Goal: Task Accomplishment & Management: Use online tool/utility

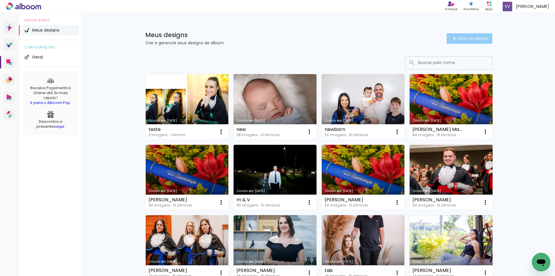
click at [460, 37] on span "Criar um design" at bounding box center [473, 38] width 30 height 4
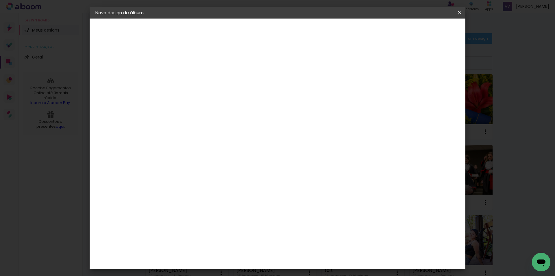
click at [190, 76] on input at bounding box center [190, 77] width 0 height 9
type input "[PERSON_NAME]"
click at [0, 0] on slot "Avançar" at bounding box center [0, 0] width 0 height 0
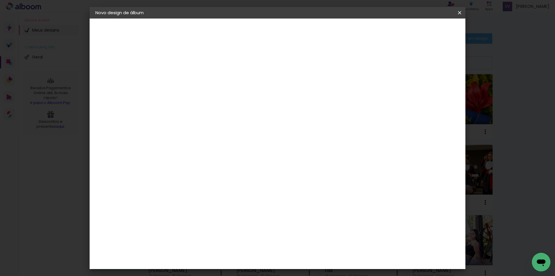
click at [0, 0] on slot "Avançar" at bounding box center [0, 0] width 0 height 0
click at [229, 140] on span "20 × 30" at bounding box center [215, 147] width 27 height 15
click at [0, 0] on slot "Avançar" at bounding box center [0, 0] width 0 height 0
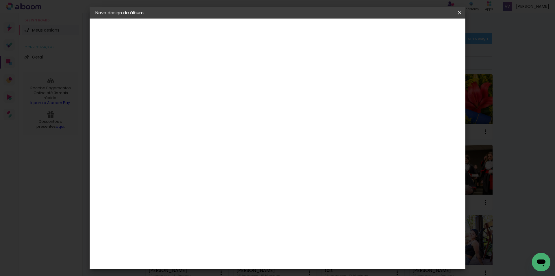
click at [389, 31] on span "Iniciar design" at bounding box center [376, 31] width 26 height 4
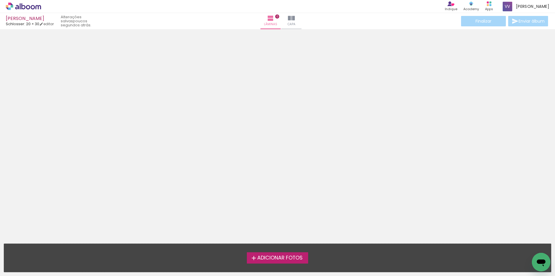
click at [268, 259] on span "Adicionar Fotos" at bounding box center [279, 257] width 45 height 5
click at [0, 0] on input "file" at bounding box center [0, 0] width 0 height 0
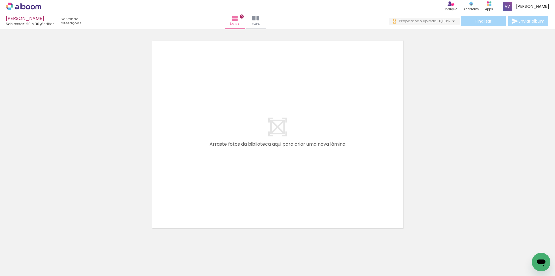
scroll to position [0, 688]
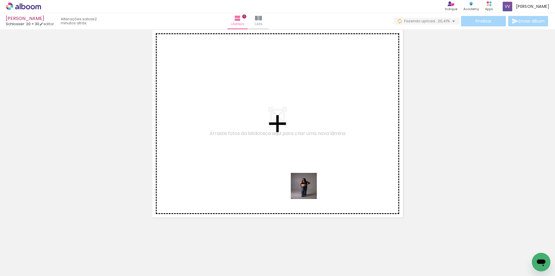
drag, startPoint x: 353, startPoint y: 219, endPoint x: 410, endPoint y: 243, distance: 61.7
click at [303, 183] on quentale-workspace at bounding box center [277, 138] width 555 height 276
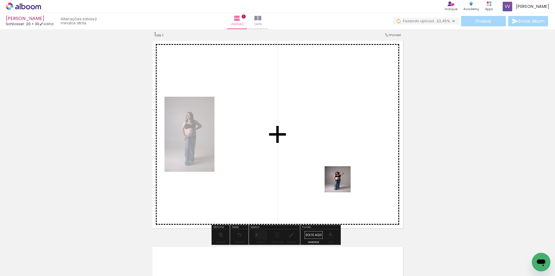
drag, startPoint x: 433, startPoint y: 258, endPoint x: 434, endPoint y: 247, distance: 11.1
click at [340, 181] on quentale-workspace at bounding box center [277, 138] width 555 height 276
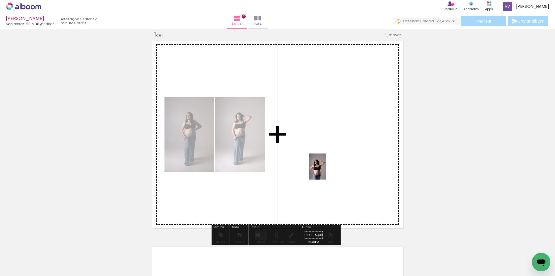
drag, startPoint x: 453, startPoint y: 249, endPoint x: 482, endPoint y: 240, distance: 30.7
click at [326, 170] on quentale-workspace at bounding box center [277, 138] width 555 height 276
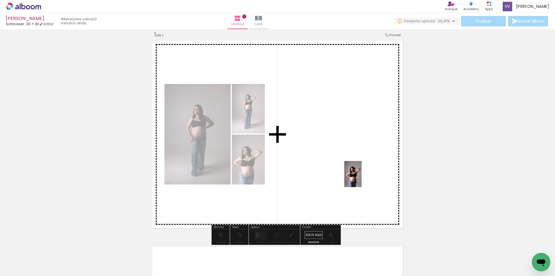
drag, startPoint x: 503, startPoint y: 259, endPoint x: 483, endPoint y: 224, distance: 40.3
click at [351, 171] on quentale-workspace at bounding box center [277, 138] width 555 height 276
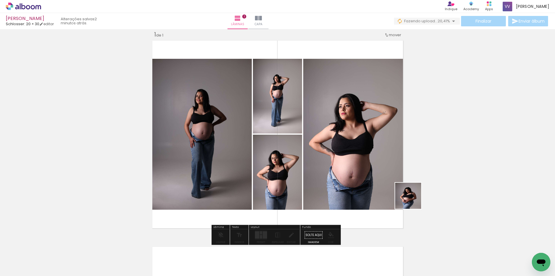
drag, startPoint x: 509, startPoint y: 238, endPoint x: 340, endPoint y: 167, distance: 182.7
click at [340, 167] on quentale-workspace at bounding box center [277, 138] width 555 height 276
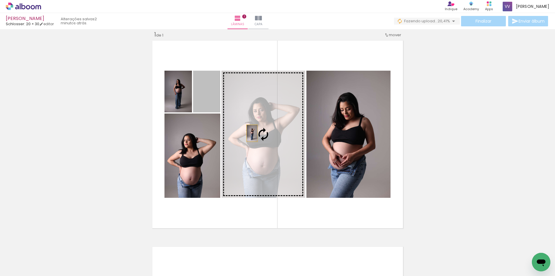
drag, startPoint x: 202, startPoint y: 103, endPoint x: 250, endPoint y: 133, distance: 56.3
click at [0, 0] on slot at bounding box center [0, 0] width 0 height 0
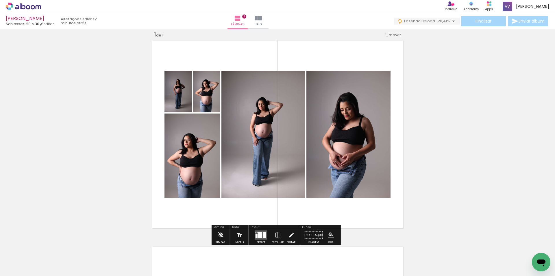
click at [261, 234] on div at bounding box center [260, 235] width 4 height 6
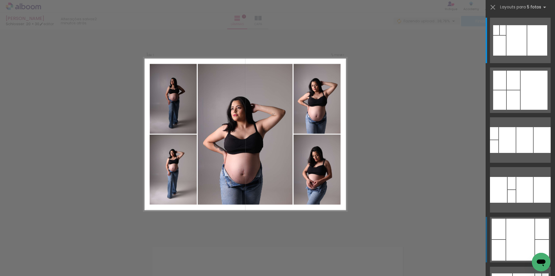
click at [524, 153] on div at bounding box center [525, 140] width 17 height 26
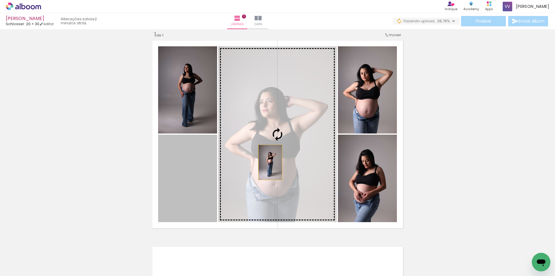
drag, startPoint x: 189, startPoint y: 188, endPoint x: 268, endPoint y: 162, distance: 83.3
click at [0, 0] on slot at bounding box center [0, 0] width 0 height 0
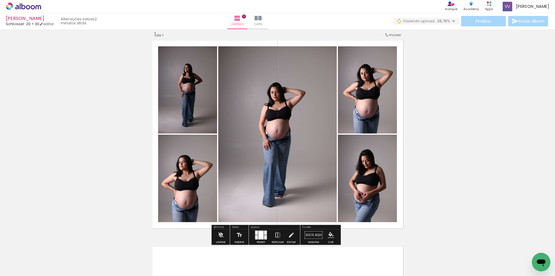
click at [299, 186] on quentale-photo at bounding box center [277, 134] width 119 height 176
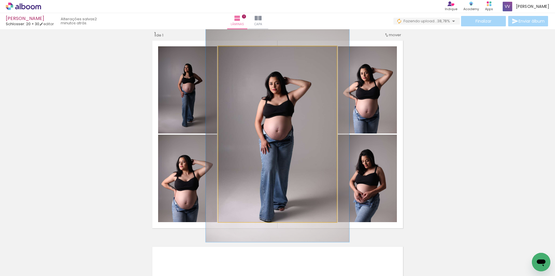
drag, startPoint x: 229, startPoint y: 53, endPoint x: 234, endPoint y: 53, distance: 4.3
type paper-slider "121"
click at [234, 53] on div at bounding box center [235, 52] width 5 height 5
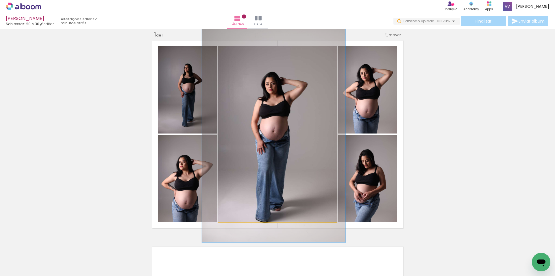
drag, startPoint x: 256, startPoint y: 120, endPoint x: 252, endPoint y: 121, distance: 4.1
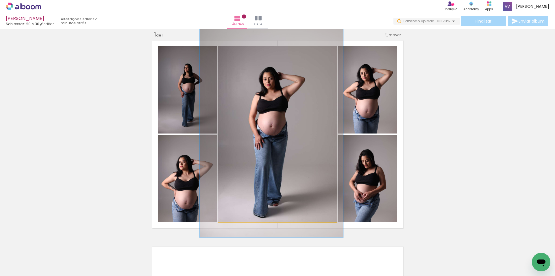
drag, startPoint x: 256, startPoint y: 128, endPoint x: 253, endPoint y: 123, distance: 5.6
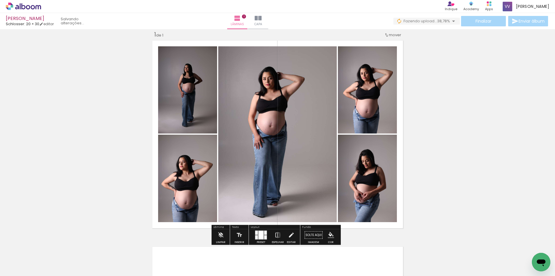
click at [486, 134] on div "Inserir lâmina 1 de 1" at bounding box center [277, 230] width 555 height 412
click at [260, 233] on div at bounding box center [261, 235] width 5 height 9
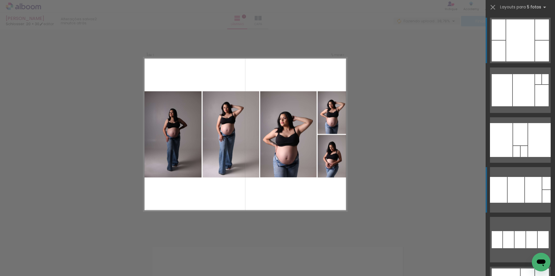
scroll to position [286, 0]
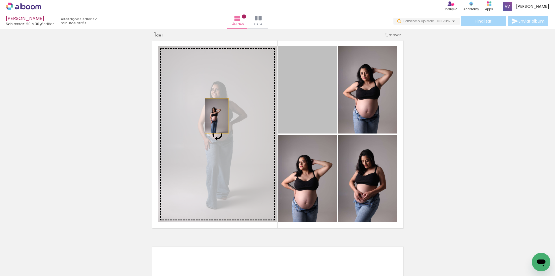
drag, startPoint x: 312, startPoint y: 97, endPoint x: 214, endPoint y: 116, distance: 100.0
click at [0, 0] on slot at bounding box center [0, 0] width 0 height 0
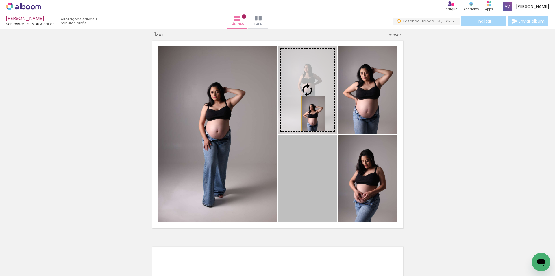
drag, startPoint x: 315, startPoint y: 179, endPoint x: 311, endPoint y: 111, distance: 67.5
click at [0, 0] on slot at bounding box center [0, 0] width 0 height 0
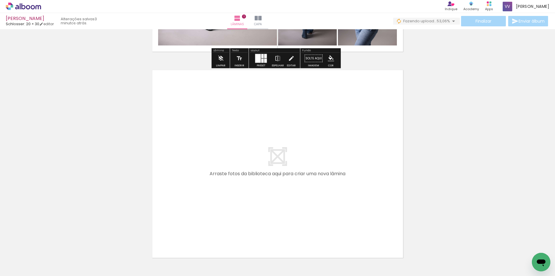
scroll to position [224, 0]
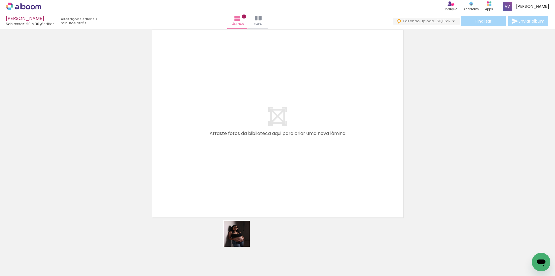
drag, startPoint x: 243, startPoint y: 245, endPoint x: 273, endPoint y: 244, distance: 29.8
click at [221, 173] on quentale-workspace at bounding box center [277, 138] width 555 height 276
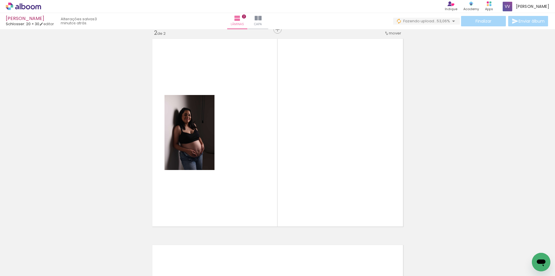
scroll to position [214, 0]
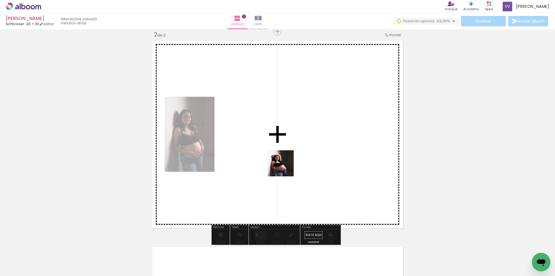
drag, startPoint x: 273, startPoint y: 254, endPoint x: 323, endPoint y: 242, distance: 51.2
click at [286, 161] on quentale-workspace at bounding box center [277, 138] width 555 height 276
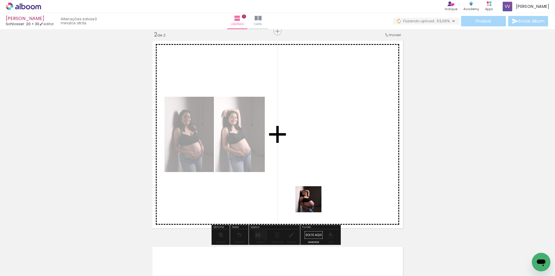
drag, startPoint x: 306, startPoint y: 259, endPoint x: 353, endPoint y: 241, distance: 50.2
click at [314, 175] on quentale-workspace at bounding box center [277, 138] width 555 height 276
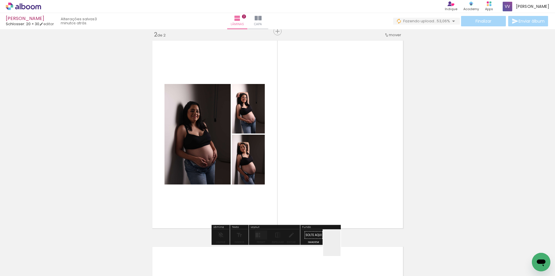
drag, startPoint x: 342, startPoint y: 257, endPoint x: 363, endPoint y: 253, distance: 21.5
click at [334, 168] on quentale-workspace at bounding box center [277, 138] width 555 height 276
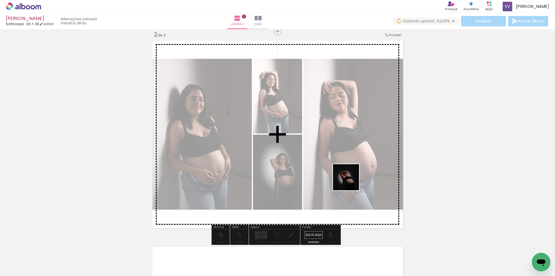
drag, startPoint x: 368, startPoint y: 261, endPoint x: 348, endPoint y: 176, distance: 87.6
click at [347, 174] on quentale-workspace at bounding box center [277, 138] width 555 height 276
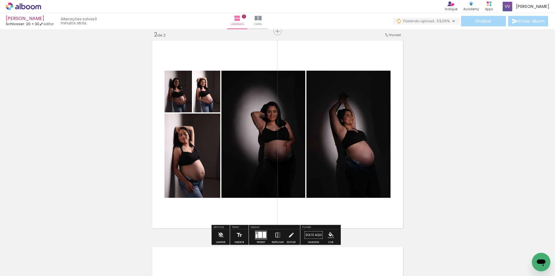
click at [259, 233] on div at bounding box center [260, 235] width 4 height 6
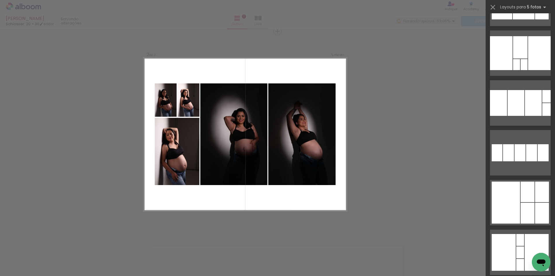
scroll to position [0, 0]
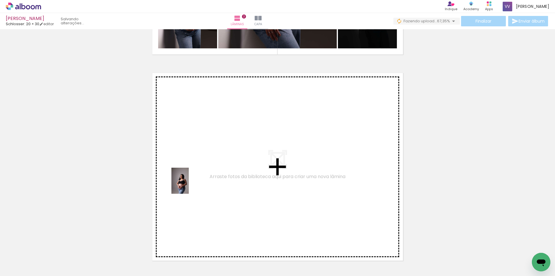
drag, startPoint x: 61, startPoint y: 258, endPoint x: 193, endPoint y: 181, distance: 153.3
click at [193, 181] on quentale-workspace at bounding box center [277, 138] width 555 height 276
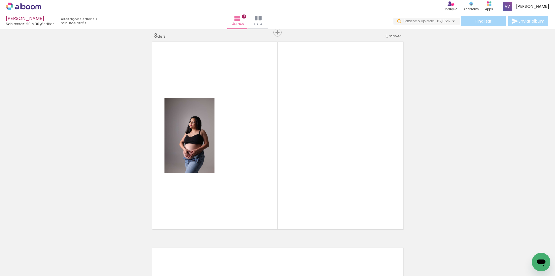
scroll to position [419, 0]
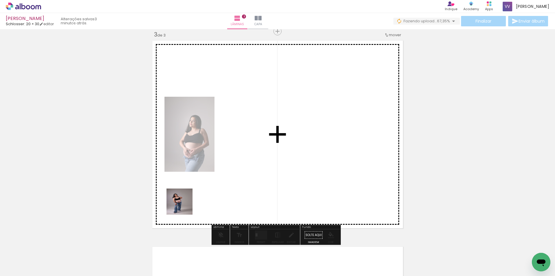
drag, startPoint x: 94, startPoint y: 256, endPoint x: 162, endPoint y: 227, distance: 74.0
click at [217, 182] on quentale-workspace at bounding box center [277, 138] width 555 height 276
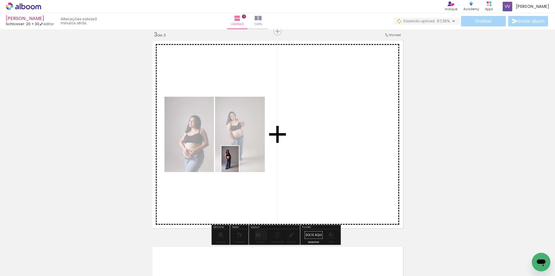
drag, startPoint x: 126, startPoint y: 250, endPoint x: 353, endPoint y: 183, distance: 236.9
click at [239, 163] on quentale-workspace at bounding box center [277, 138] width 555 height 276
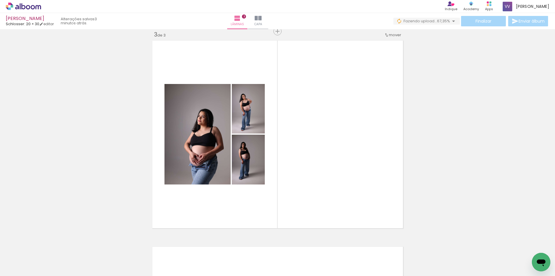
scroll to position [0, 248]
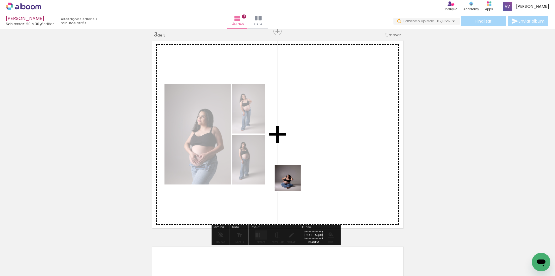
drag, startPoint x: 234, startPoint y: 262, endPoint x: 292, endPoint y: 248, distance: 59.9
click at [294, 177] on quentale-workspace at bounding box center [277, 138] width 555 height 276
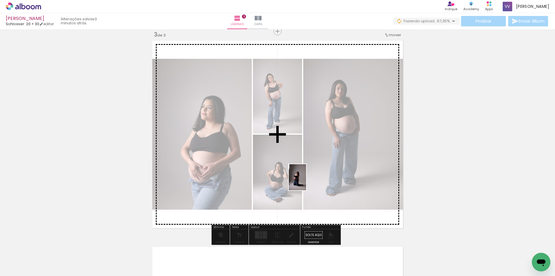
drag, startPoint x: 300, startPoint y: 255, endPoint x: 306, endPoint y: 181, distance: 73.5
click at [306, 181] on quentale-workspace at bounding box center [277, 138] width 555 height 276
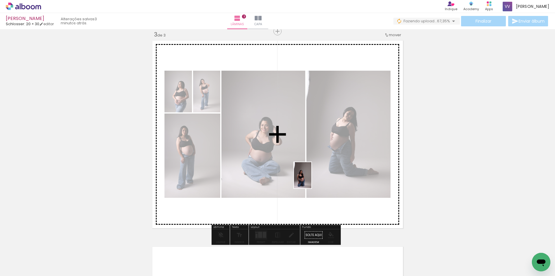
drag, startPoint x: 329, startPoint y: 261, endPoint x: 428, endPoint y: 207, distance: 112.5
click at [311, 176] on quentale-workspace at bounding box center [277, 138] width 555 height 276
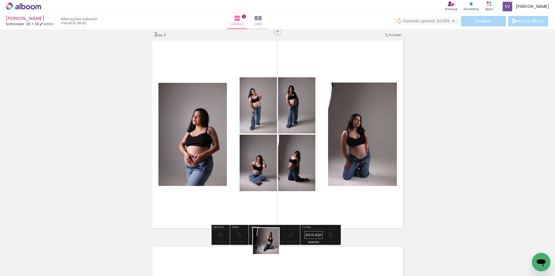
drag, startPoint x: 269, startPoint y: 255, endPoint x: 358, endPoint y: 179, distance: 117.6
click at [271, 174] on quentale-workspace at bounding box center [277, 138] width 555 height 276
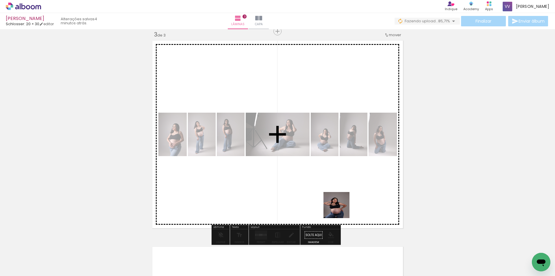
drag, startPoint x: 352, startPoint y: 227, endPoint x: 360, endPoint y: 194, distance: 34.7
click at [322, 170] on quentale-workspace at bounding box center [277, 138] width 555 height 276
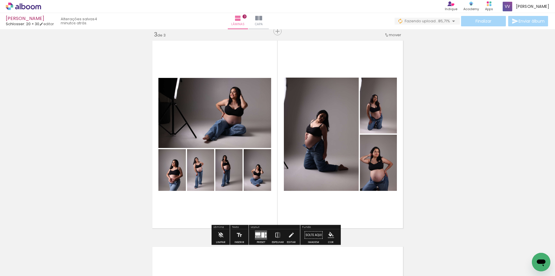
click at [262, 233] on div at bounding box center [263, 234] width 3 height 5
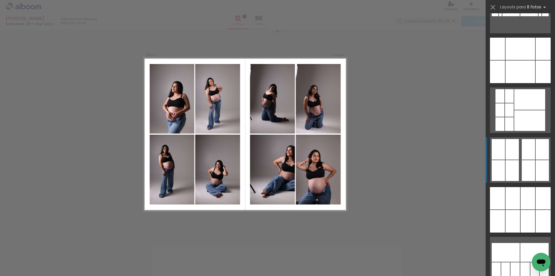
scroll to position [145, 0]
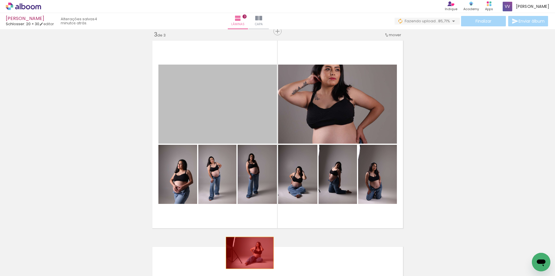
drag, startPoint x: 226, startPoint y: 100, endPoint x: 417, endPoint y: 191, distance: 211.7
click at [249, 251] on quentale-workspace at bounding box center [277, 138] width 555 height 276
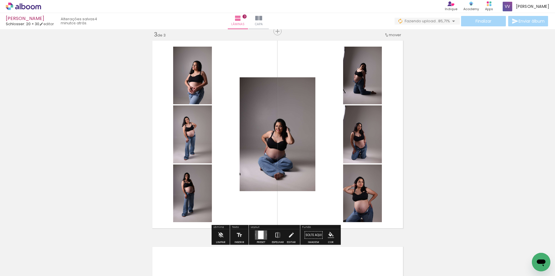
click at [260, 233] on div at bounding box center [260, 235] width 5 height 8
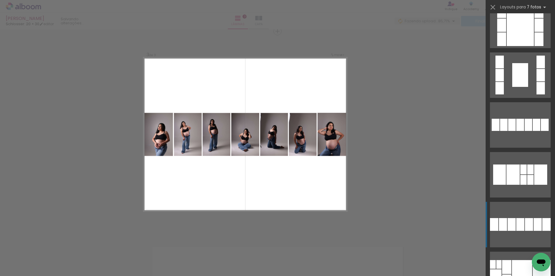
scroll to position [492, 0]
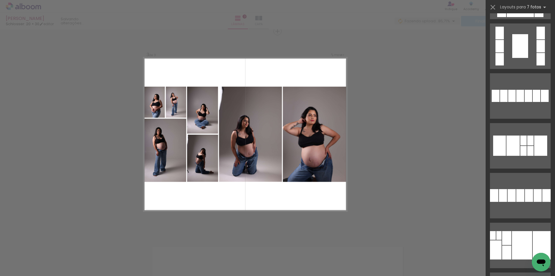
click at [392, 187] on div "Confirmar Cancelar" at bounding box center [277, 29] width 555 height 838
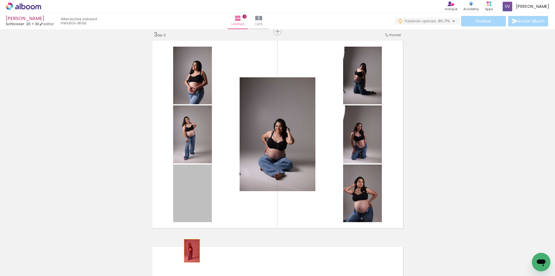
drag, startPoint x: 190, startPoint y: 187, endPoint x: 189, endPoint y: 144, distance: 43.7
click at [189, 254] on quentale-workspace at bounding box center [277, 138] width 555 height 276
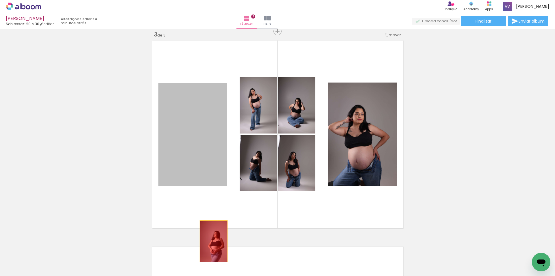
drag, startPoint x: 199, startPoint y: 142, endPoint x: 351, endPoint y: 174, distance: 155.0
click at [213, 248] on quentale-workspace at bounding box center [277, 138] width 555 height 276
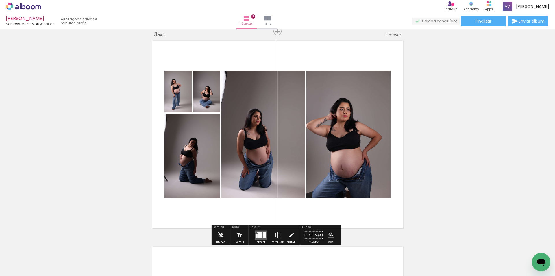
click at [259, 233] on div at bounding box center [260, 235] width 4 height 6
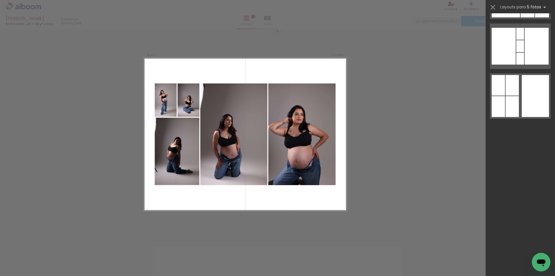
scroll to position [0, 0]
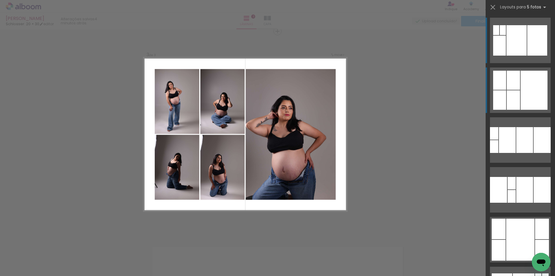
click at [509, 89] on div at bounding box center [513, 80] width 13 height 19
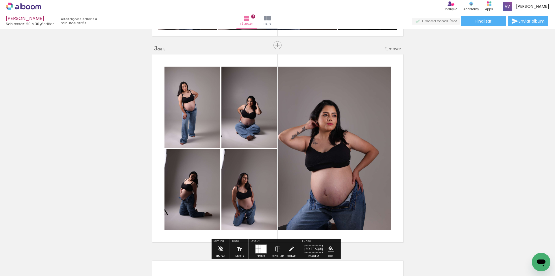
scroll to position [405, 0]
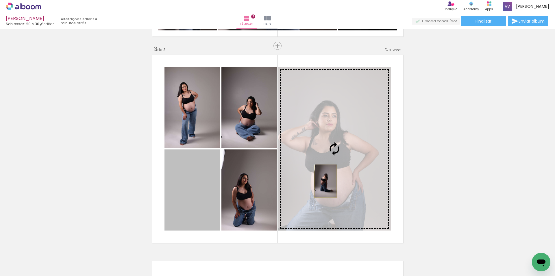
drag, startPoint x: 194, startPoint y: 203, endPoint x: 389, endPoint y: 182, distance: 197.0
click at [0, 0] on slot at bounding box center [0, 0] width 0 height 0
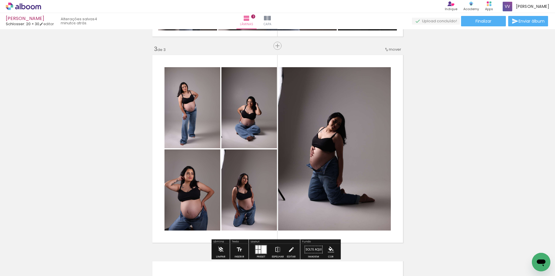
click at [450, 175] on div "Inserir lâmina 1 de 3 Inserir lâmina 2 de 3 Inserir lâmina 3 de 3" at bounding box center [277, 38] width 555 height 824
click at [358, 165] on quentale-photo at bounding box center [334, 148] width 113 height 163
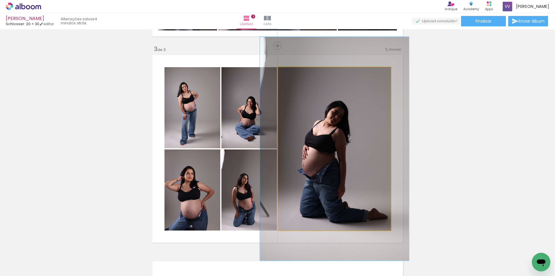
drag, startPoint x: 292, startPoint y: 73, endPoint x: 298, endPoint y: 71, distance: 6.5
type paper-slider "132"
click at [298, 71] on div at bounding box center [298, 73] width 9 height 9
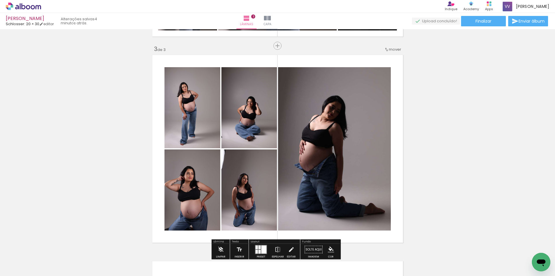
click at [469, 139] on div "Inserir lâmina 1 de 3 Inserir lâmina 2 de 3 Inserir lâmina 3 de 3" at bounding box center [277, 38] width 555 height 824
click at [256, 187] on quentale-photo at bounding box center [250, 189] width 56 height 81
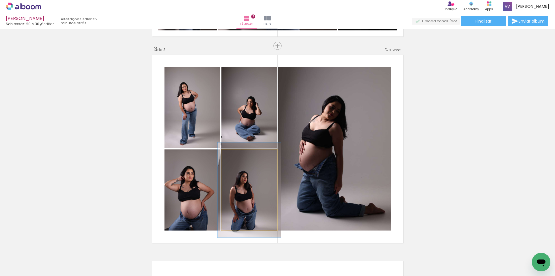
type paper-slider "114"
click at [238, 154] on div at bounding box center [237, 155] width 9 height 9
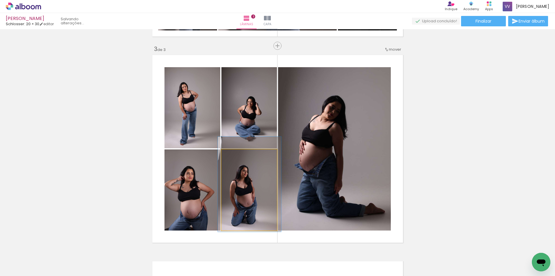
drag, startPoint x: 245, startPoint y: 182, endPoint x: 244, endPoint y: 176, distance: 5.9
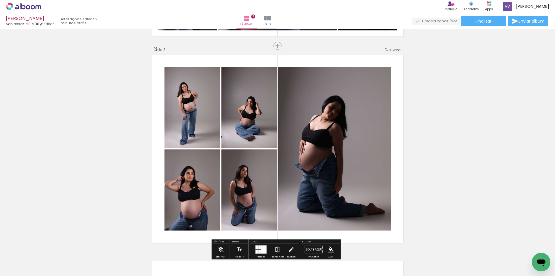
click at [454, 157] on div "Inserir lâmina 1 de 3 Inserir lâmina 2 de 3 Inserir lâmina 3 de 3" at bounding box center [277, 38] width 555 height 824
click at [257, 128] on quentale-photo at bounding box center [250, 107] width 56 height 81
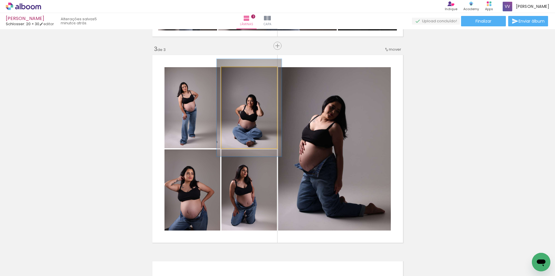
drag, startPoint x: 235, startPoint y: 77, endPoint x: 239, endPoint y: 76, distance: 3.7
type paper-slider "117"
click at [239, 76] on div at bounding box center [238, 73] width 9 height 9
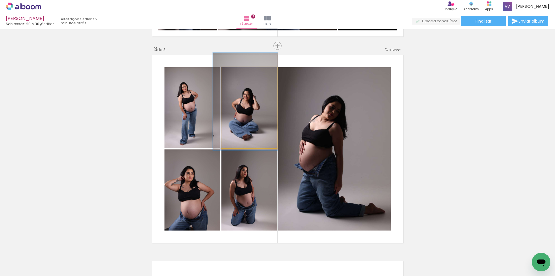
drag, startPoint x: 241, startPoint y: 110, endPoint x: 238, endPoint y: 103, distance: 7.3
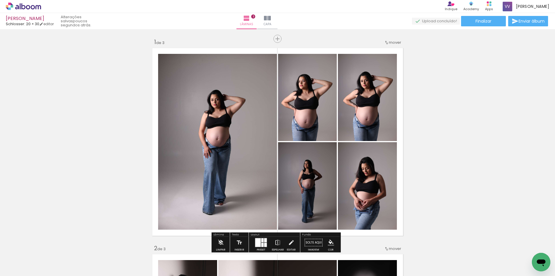
scroll to position [29, 0]
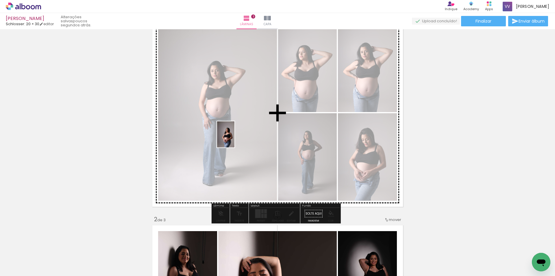
drag, startPoint x: 60, startPoint y: 257, endPoint x: 235, endPoint y: 139, distance: 211.2
click at [235, 139] on quentale-workspace at bounding box center [277, 138] width 555 height 276
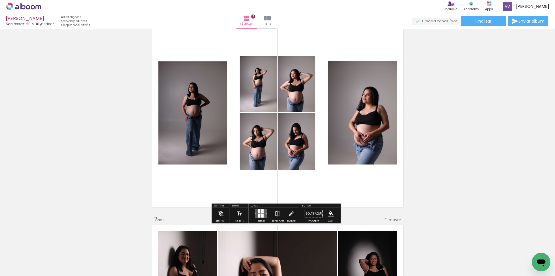
click at [261, 214] on div at bounding box center [262, 216] width 3 height 4
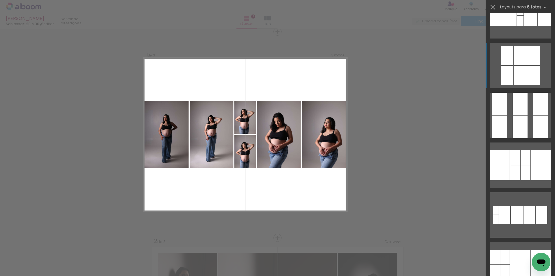
scroll to position [58, 0]
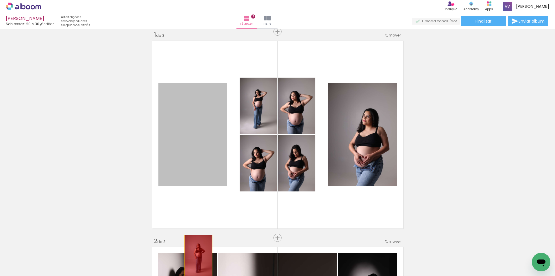
drag, startPoint x: 198, startPoint y: 131, endPoint x: 244, endPoint y: 137, distance: 46.9
click at [196, 253] on quentale-workspace at bounding box center [277, 138] width 555 height 276
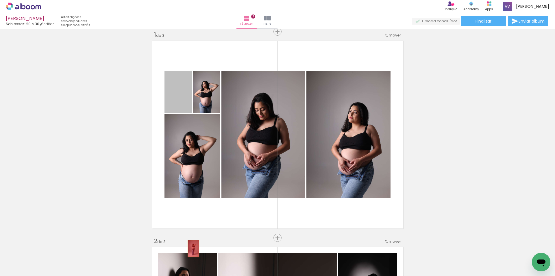
drag, startPoint x: 180, startPoint y: 118, endPoint x: 366, endPoint y: 223, distance: 213.6
click at [194, 258] on quentale-workspace at bounding box center [277, 138] width 555 height 276
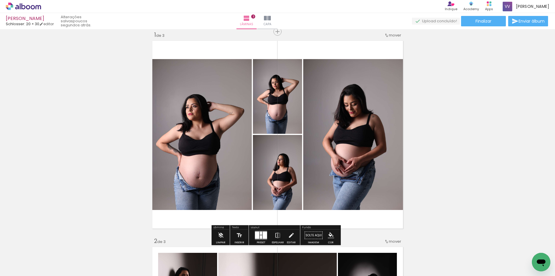
click at [257, 235] on div at bounding box center [257, 234] width 4 height 7
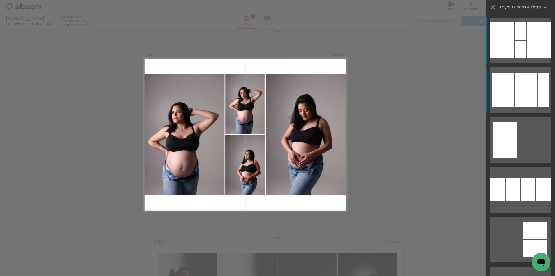
scroll to position [8, 0]
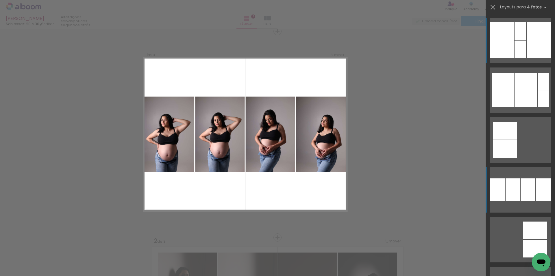
click at [518, 107] on div at bounding box center [526, 90] width 23 height 34
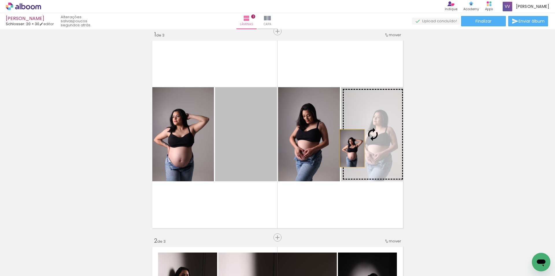
drag, startPoint x: 240, startPoint y: 150, endPoint x: 352, endPoint y: 148, distance: 111.7
click at [0, 0] on slot at bounding box center [0, 0] width 0 height 0
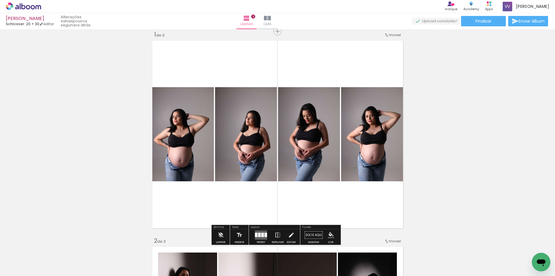
click at [252, 147] on quentale-photo at bounding box center [246, 134] width 62 height 94
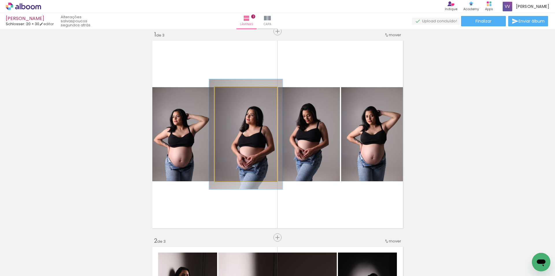
drag, startPoint x: 229, startPoint y: 95, endPoint x: 233, endPoint y: 94, distance: 3.7
click at [233, 94] on div at bounding box center [231, 93] width 9 height 9
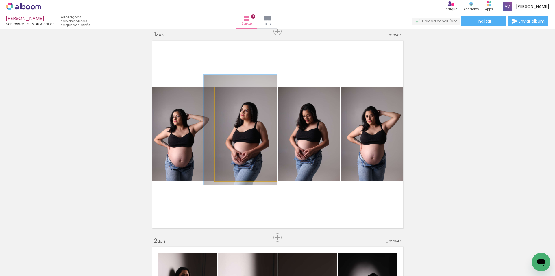
drag, startPoint x: 242, startPoint y: 123, endPoint x: 236, endPoint y: 118, distance: 7.5
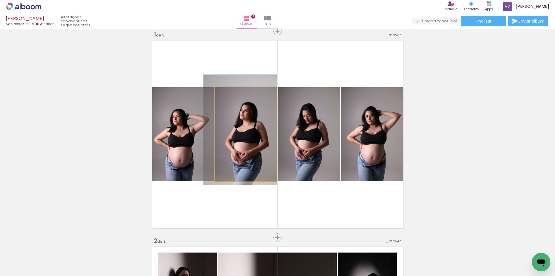
click at [272, 144] on quentale-photo at bounding box center [246, 134] width 62 height 94
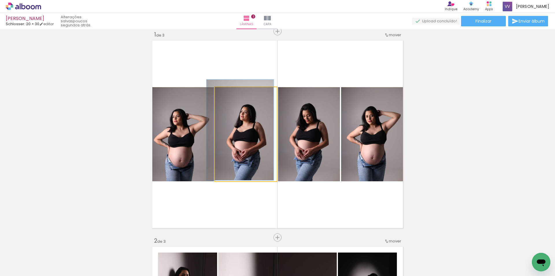
click at [226, 94] on div at bounding box center [230, 93] width 9 height 9
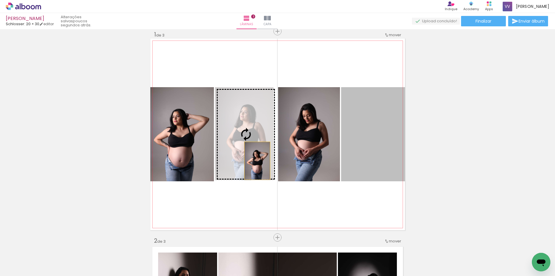
drag, startPoint x: 379, startPoint y: 161, endPoint x: 247, endPoint y: 159, distance: 131.6
click at [0, 0] on slot at bounding box center [0, 0] width 0 height 0
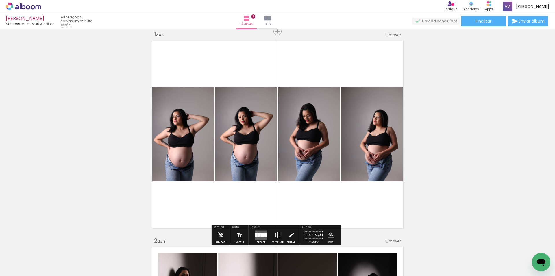
click at [370, 161] on quentale-photo at bounding box center [373, 134] width 64 height 94
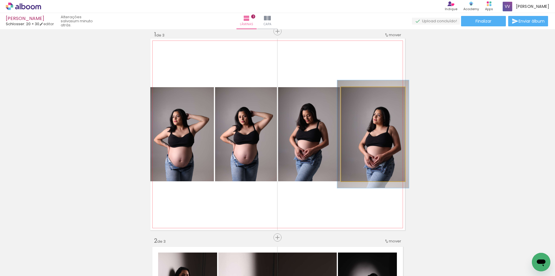
type paper-slider "112"
click at [356, 94] on div at bounding box center [357, 93] width 9 height 9
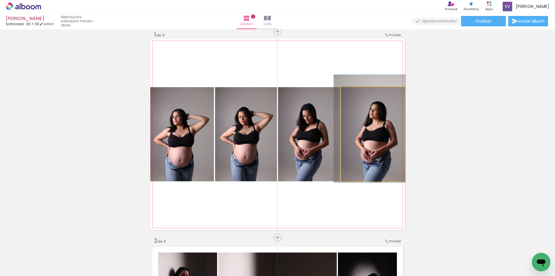
drag, startPoint x: 365, startPoint y: 125, endPoint x: 362, endPoint y: 122, distance: 4.7
click at [376, 133] on quentale-photo at bounding box center [373, 134] width 64 height 94
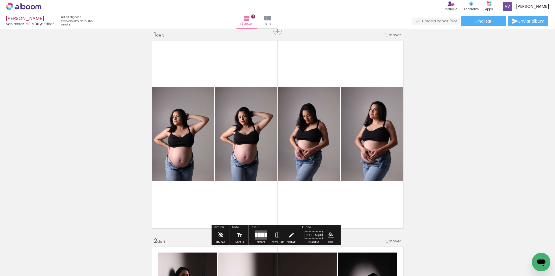
click at [378, 158] on quentale-photo at bounding box center [373, 134] width 64 height 94
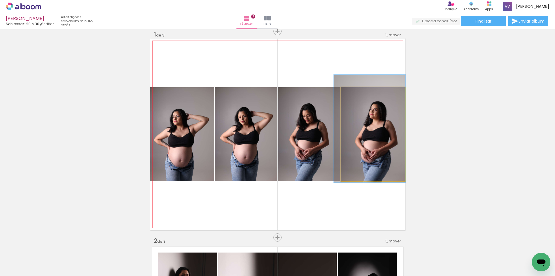
click at [355, 96] on div at bounding box center [357, 93] width 9 height 9
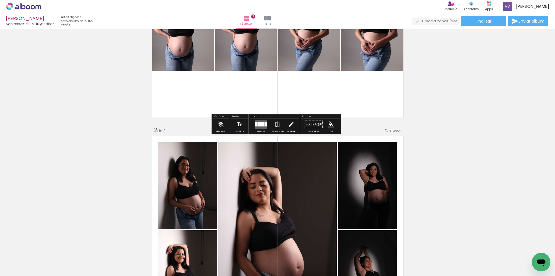
scroll to position [116, 0]
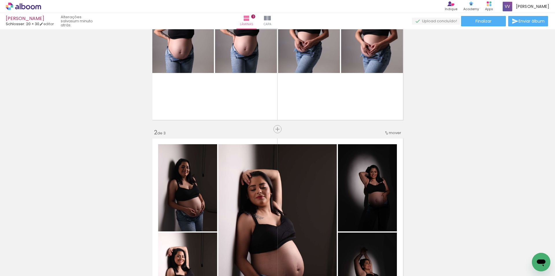
click at [397, 133] on span "mover" at bounding box center [395, 132] width 12 height 5
click at [363, 131] on span "antes da" at bounding box center [369, 132] width 17 height 10
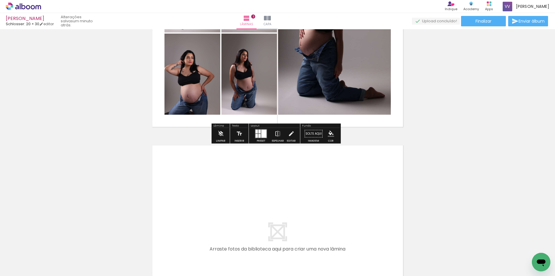
scroll to position [579, 0]
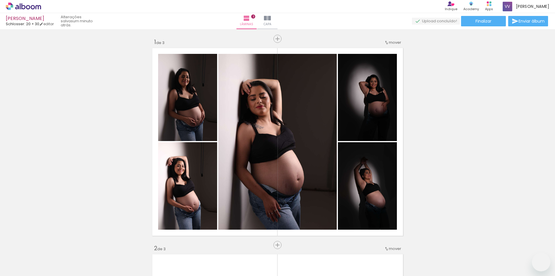
drag, startPoint x: 0, startPoint y: 0, endPoint x: 190, endPoint y: 240, distance: 306.5
click at [216, 191] on quentale-workspace at bounding box center [277, 138] width 555 height 276
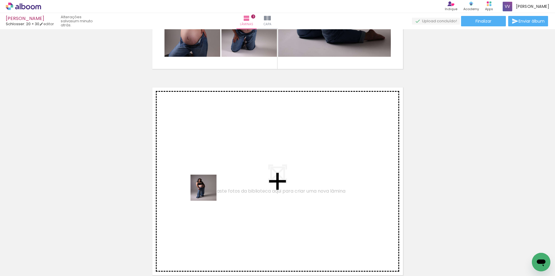
drag, startPoint x: 125, startPoint y: 253, endPoint x: 209, endPoint y: 191, distance: 104.8
click at [209, 191] on quentale-workspace at bounding box center [277, 138] width 555 height 276
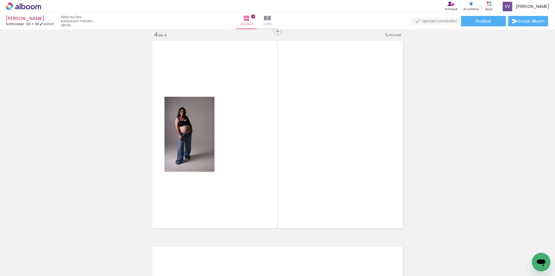
scroll to position [0, 283]
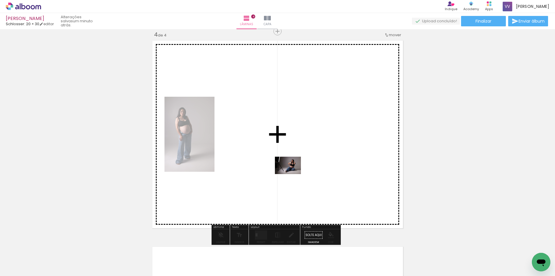
drag, startPoint x: 234, startPoint y: 262, endPoint x: 322, endPoint y: 215, distance: 99.6
click at [293, 174] on quentale-workspace at bounding box center [277, 138] width 555 height 276
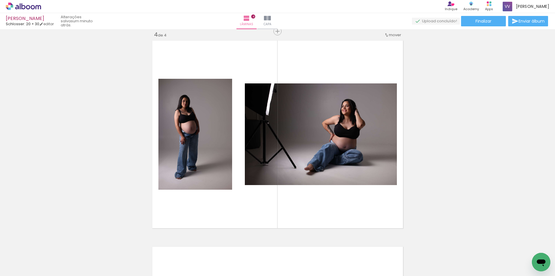
scroll to position [0, 1081]
drag, startPoint x: 283, startPoint y: 273, endPoint x: 9, endPoint y: 18, distance: 373.8
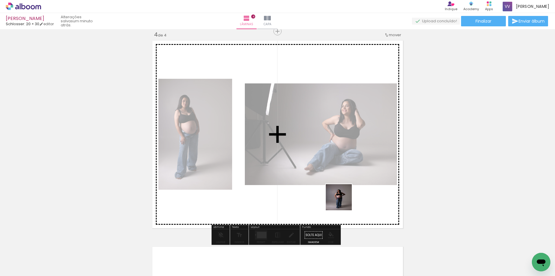
drag, startPoint x: 404, startPoint y: 257, endPoint x: 404, endPoint y: 251, distance: 7.0
click at [335, 192] on quentale-workspace at bounding box center [277, 138] width 555 height 276
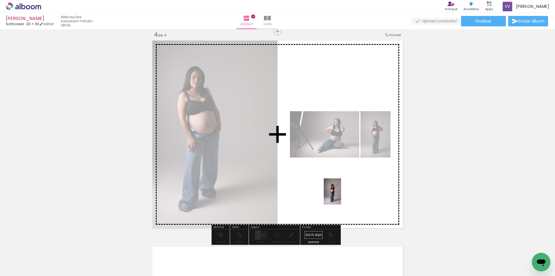
drag, startPoint x: 400, startPoint y: 236, endPoint x: 348, endPoint y: 191, distance: 69.1
click at [341, 194] on quentale-workspace at bounding box center [277, 138] width 555 height 276
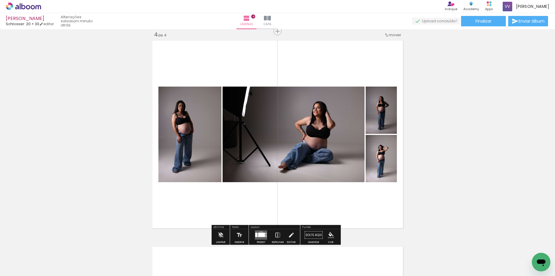
click at [260, 233] on div at bounding box center [261, 235] width 7 height 4
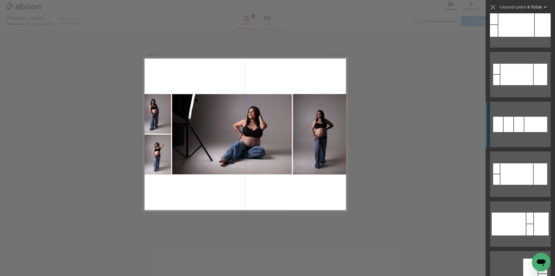
scroll to position [260, 0]
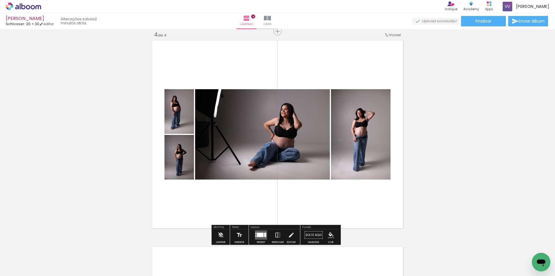
click at [261, 233] on div at bounding box center [260, 235] width 7 height 4
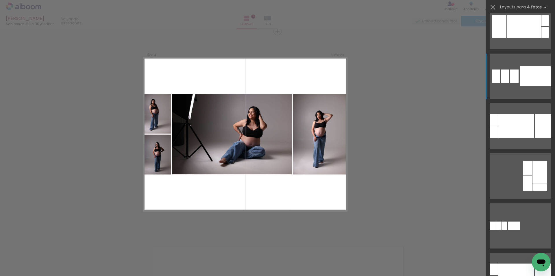
scroll to position [0, 0]
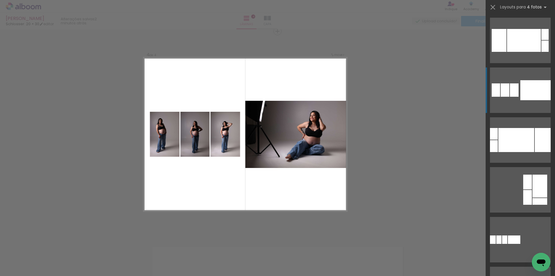
click at [531, 85] on div at bounding box center [536, 90] width 30 height 20
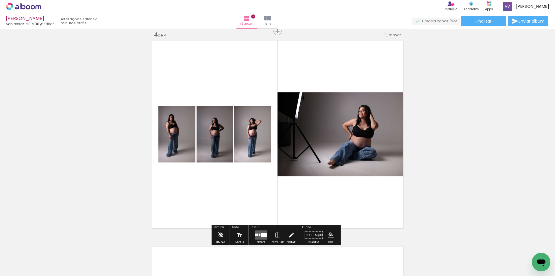
click at [259, 231] on quentale-layouter at bounding box center [261, 234] width 12 height 9
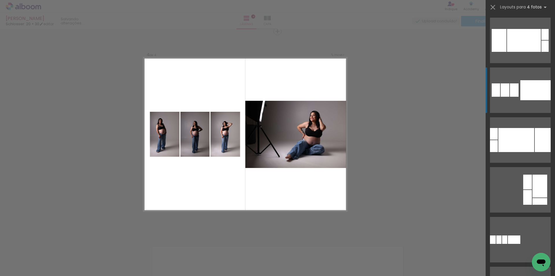
scroll to position [50, 0]
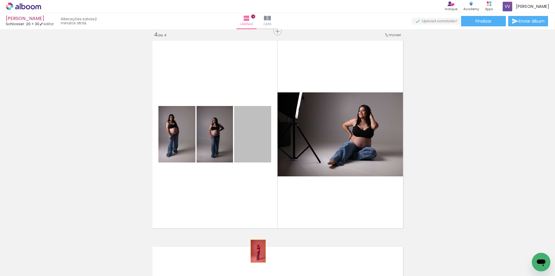
drag, startPoint x: 249, startPoint y: 141, endPoint x: 385, endPoint y: 177, distance: 141.3
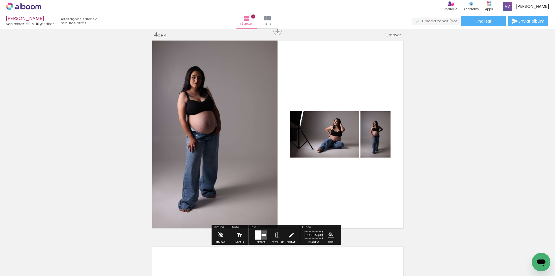
click at [259, 231] on div at bounding box center [258, 234] width 6 height 9
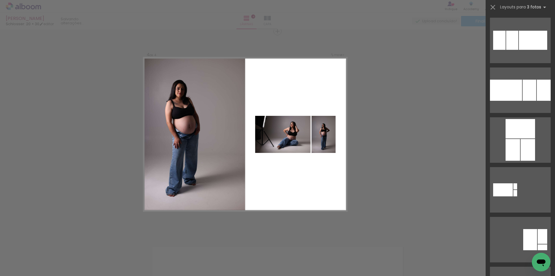
scroll to position [0, 0]
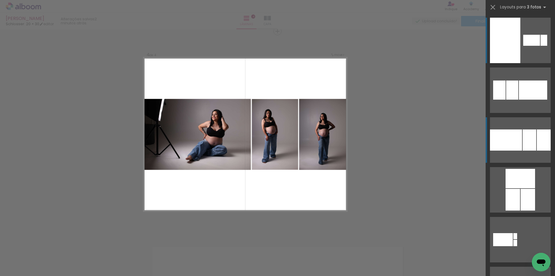
click at [514, 138] on div at bounding box center [506, 139] width 32 height 21
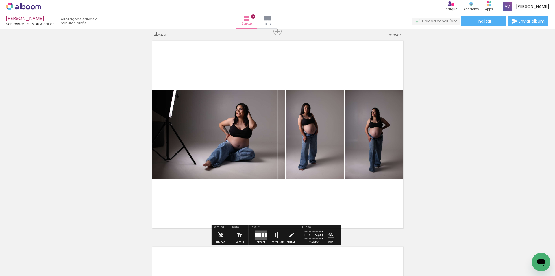
click at [224, 146] on quentale-photo at bounding box center [217, 134] width 135 height 89
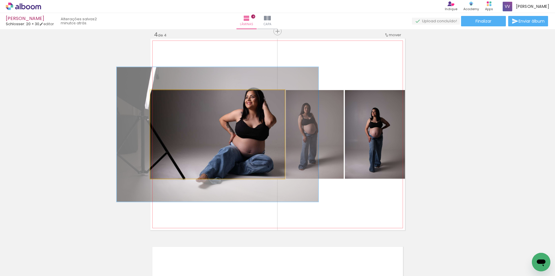
drag, startPoint x: 169, startPoint y: 97, endPoint x: 176, endPoint y: 96, distance: 7.3
click at [176, 96] on div at bounding box center [174, 95] width 9 height 9
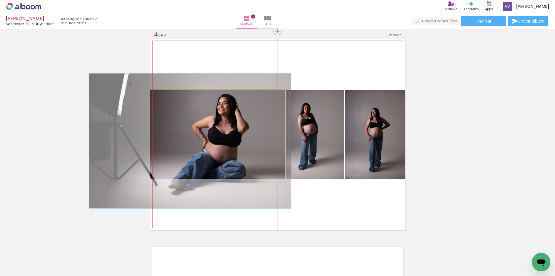
drag, startPoint x: 197, startPoint y: 126, endPoint x: 187, endPoint y: 108, distance: 19.4
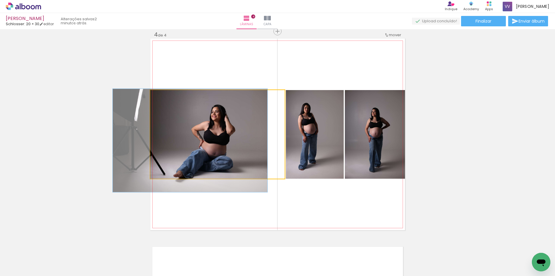
drag, startPoint x: 174, startPoint y: 98, endPoint x: 166, endPoint y: 98, distance: 7.2
type paper-slider "115"
click at [166, 98] on div at bounding box center [167, 95] width 9 height 9
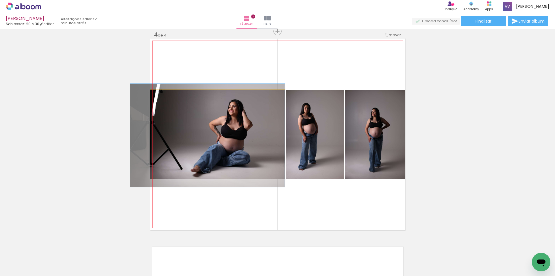
drag, startPoint x: 191, startPoint y: 132, endPoint x: 184, endPoint y: 126, distance: 9.6
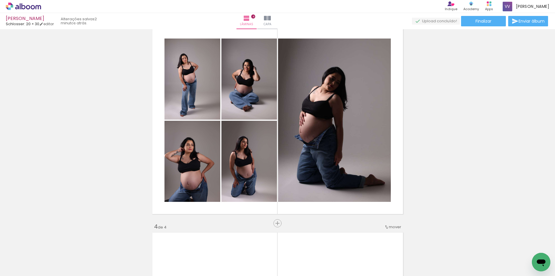
scroll to position [434, 0]
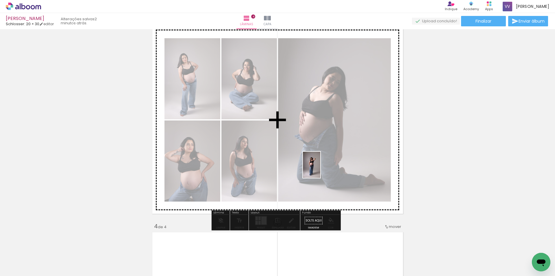
drag, startPoint x: 443, startPoint y: 266, endPoint x: 319, endPoint y: 170, distance: 156.5
click at [320, 168] on quentale-workspace at bounding box center [277, 138] width 555 height 276
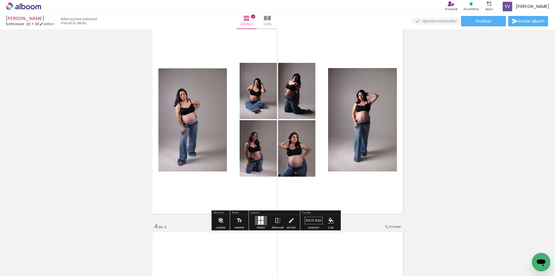
click at [263, 220] on quentale-layouter at bounding box center [261, 220] width 12 height 9
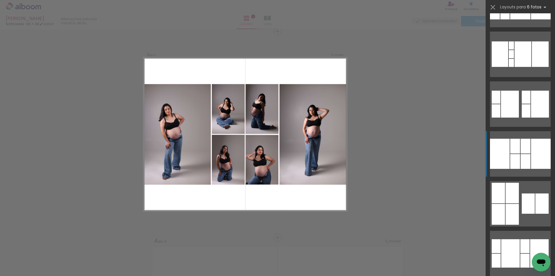
click at [501, 253] on div at bounding box center [496, 260] width 9 height 14
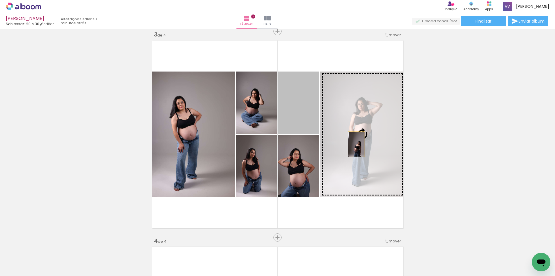
drag, startPoint x: 290, startPoint y: 112, endPoint x: 354, endPoint y: 144, distance: 70.9
click at [0, 0] on slot at bounding box center [0, 0] width 0 height 0
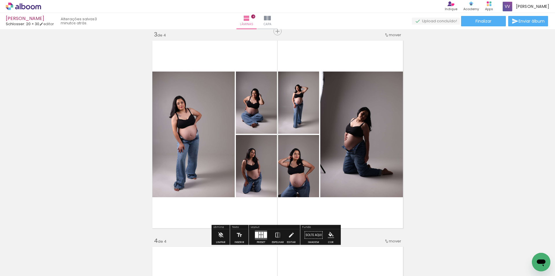
click at [371, 151] on quentale-photo at bounding box center [363, 134] width 85 height 126
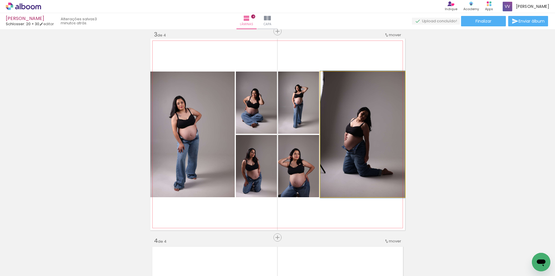
click at [333, 75] on div at bounding box center [334, 77] width 9 height 9
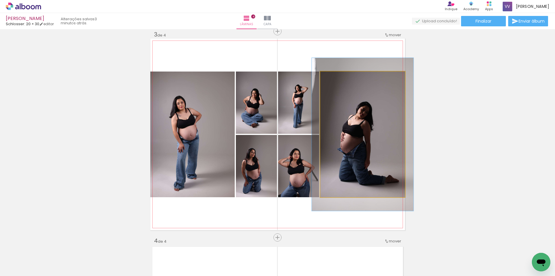
type paper-slider "120"
click at [338, 74] on div at bounding box center [338, 77] width 9 height 9
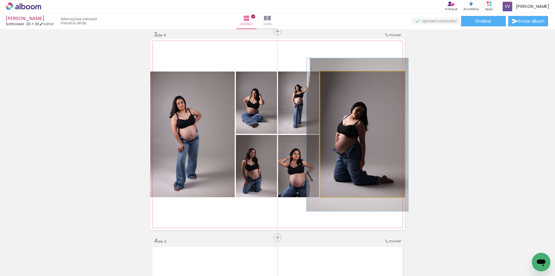
drag, startPoint x: 381, startPoint y: 138, endPoint x: 376, endPoint y: 138, distance: 5.2
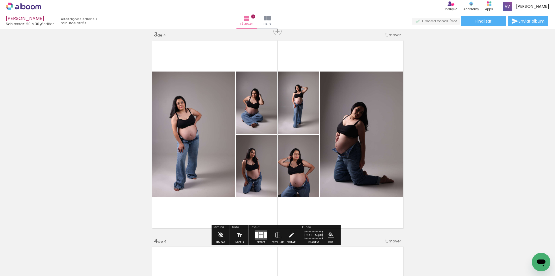
drag, startPoint x: 480, startPoint y: 143, endPoint x: 479, endPoint y: 148, distance: 5.1
click at [480, 144] on div "Inserir lâmina 1 de 4 Inserir lâmina 2 de 4 Inserir lâmina 3 de 4 Inserir lâmin…" at bounding box center [277, 127] width 555 height 1030
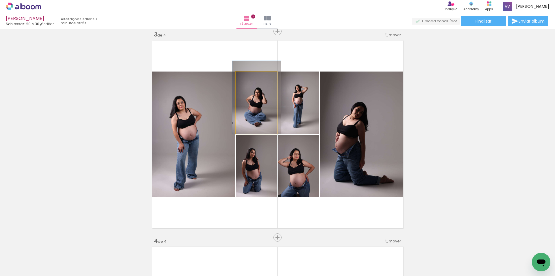
drag, startPoint x: 254, startPoint y: 120, endPoint x: 257, endPoint y: 119, distance: 3.3
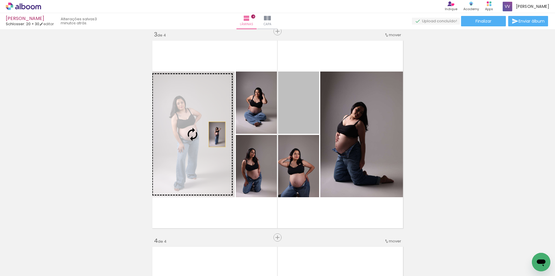
drag, startPoint x: 308, startPoint y: 111, endPoint x: 215, endPoint y: 134, distance: 95.8
click at [0, 0] on slot at bounding box center [0, 0] width 0 height 0
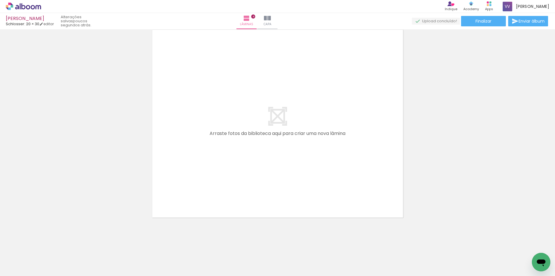
scroll to position [0, 0]
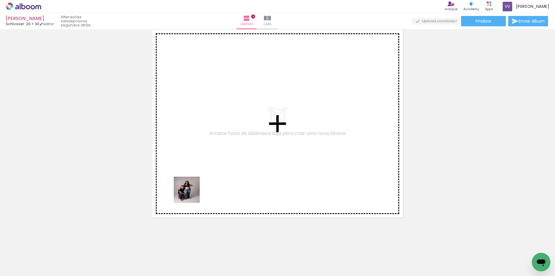
drag, startPoint x: 157, startPoint y: 258, endPoint x: 197, endPoint y: 251, distance: 41.2
click at [207, 170] on quentale-workspace at bounding box center [277, 138] width 555 height 276
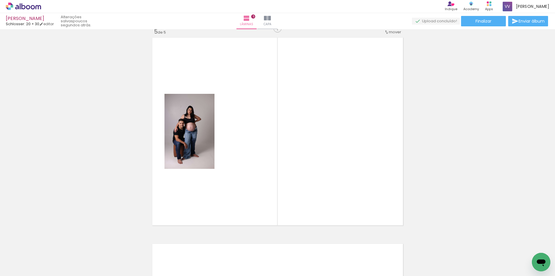
scroll to position [831, 0]
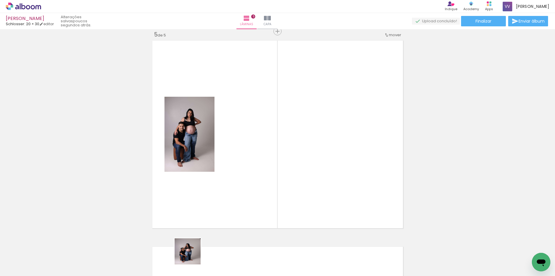
drag, startPoint x: 191, startPoint y: 257, endPoint x: 238, endPoint y: 246, distance: 48.4
click at [250, 175] on quentale-workspace at bounding box center [277, 138] width 555 height 276
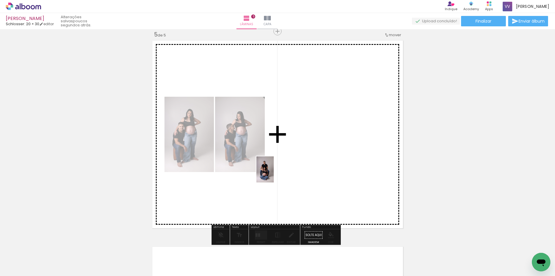
drag, startPoint x: 225, startPoint y: 257, endPoint x: 273, endPoint y: 249, distance: 49.0
click at [274, 173] on quentale-workspace at bounding box center [277, 138] width 555 height 276
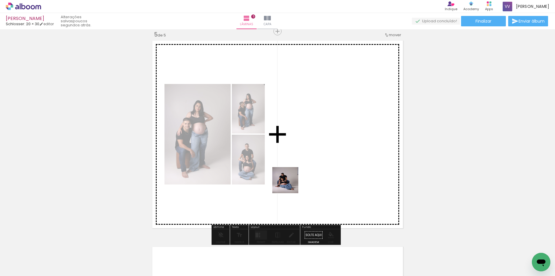
drag, startPoint x: 254, startPoint y: 259, endPoint x: 368, endPoint y: 194, distance: 131.5
click at [292, 179] on quentale-workspace at bounding box center [277, 138] width 555 height 276
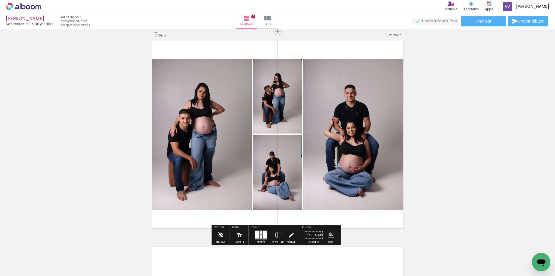
drag, startPoint x: 260, startPoint y: 235, endPoint x: 435, endPoint y: 129, distance: 204.8
click at [0, 0] on slot at bounding box center [0, 0] width 0 height 0
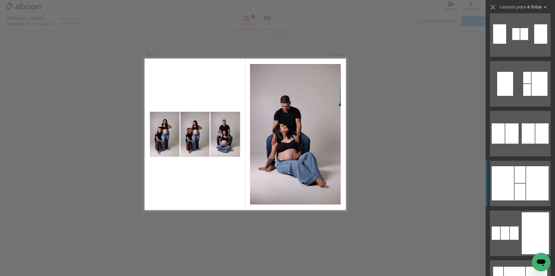
scroll to position [463, 0]
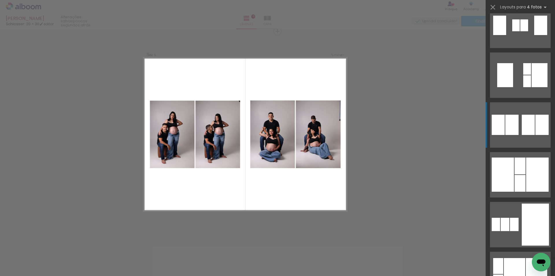
click at [510, 218] on div at bounding box center [505, 224] width 9 height 13
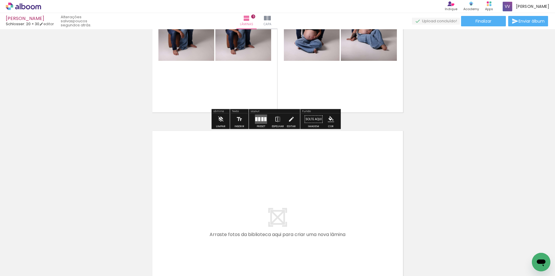
scroll to position [976, 0]
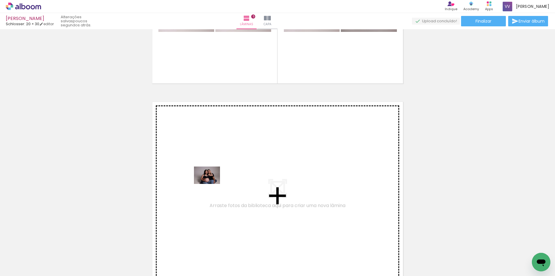
drag, startPoint x: 166, startPoint y: 257, endPoint x: 211, endPoint y: 184, distance: 86.2
click at [211, 184] on quentale-workspace at bounding box center [277, 138] width 555 height 276
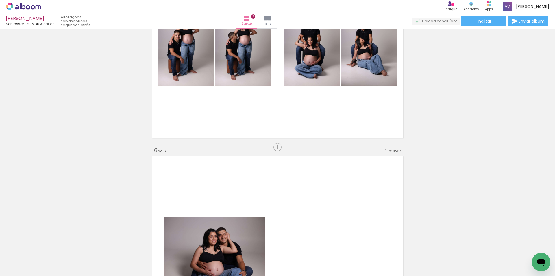
scroll to position [1066, 0]
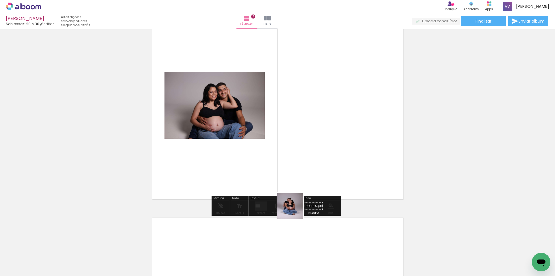
drag, startPoint x: 295, startPoint y: 210, endPoint x: 342, endPoint y: 233, distance: 52.7
click at [295, 158] on quentale-workspace at bounding box center [277, 138] width 555 height 276
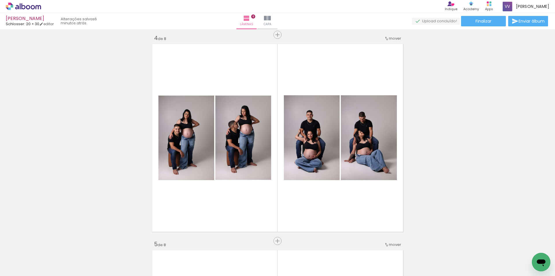
scroll to position [0, 161]
